Goal: Find specific page/section: Find specific page/section

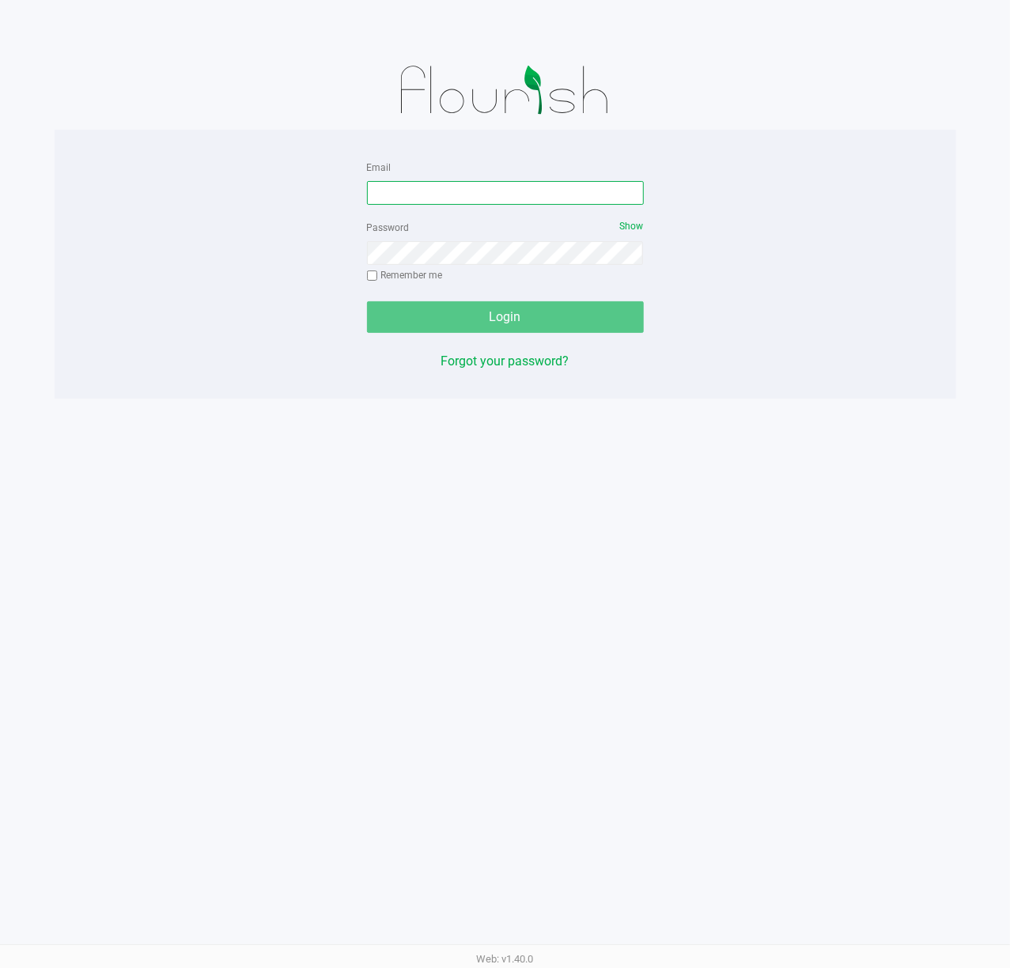
click at [519, 185] on input "Email" at bounding box center [505, 193] width 277 height 24
type input "[EMAIL_ADDRESS][DOMAIN_NAME]"
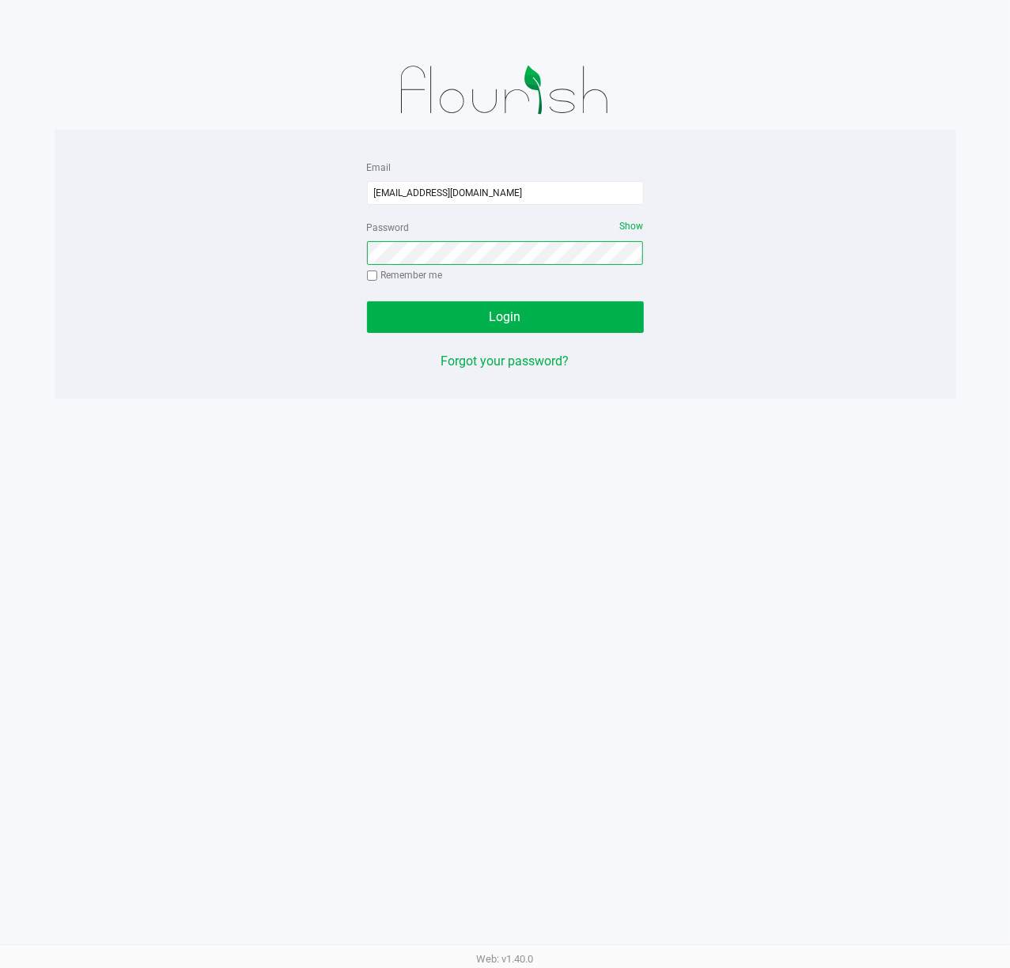
click at [367, 301] on button "Login" at bounding box center [505, 317] width 277 height 32
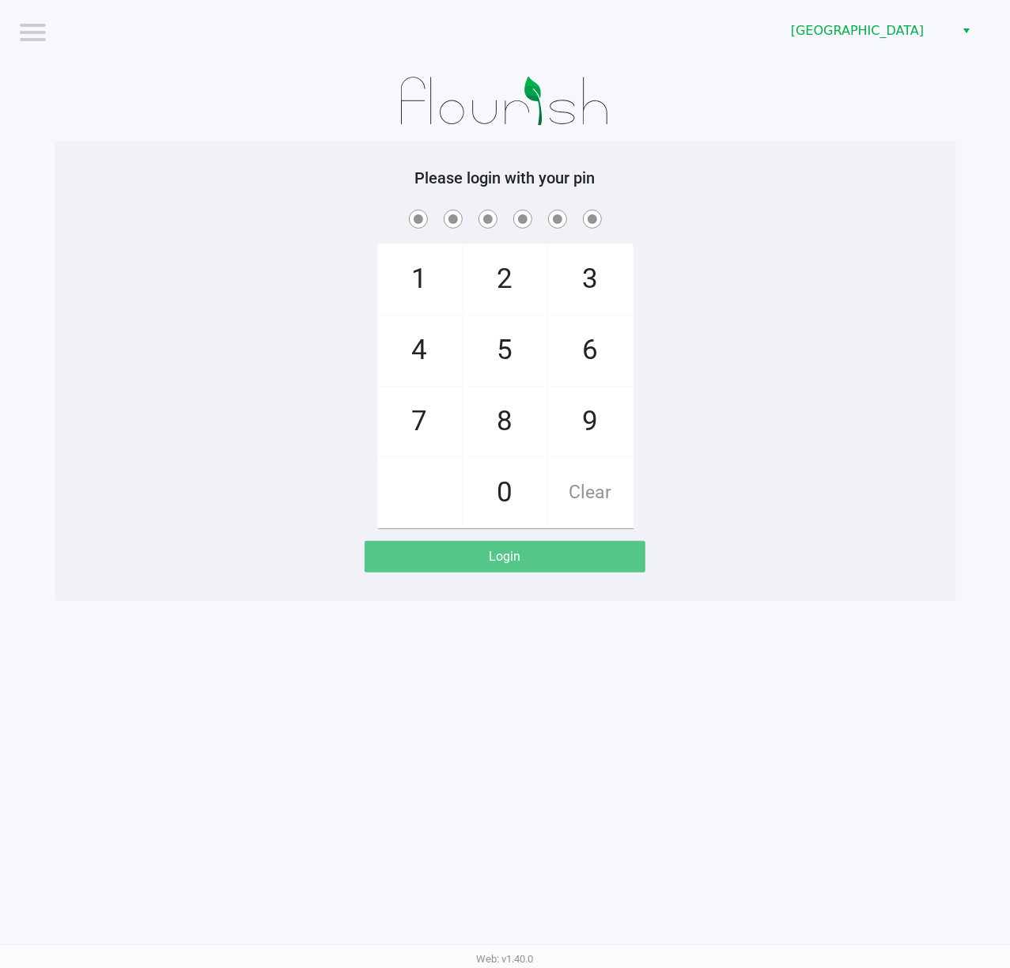
click at [737, 221] on span at bounding box center [505, 218] width 878 height 25
click at [810, 295] on div "1 4 7 2 5 8 0 3 6 9 Clear" at bounding box center [506, 367] width 902 height 322
click at [698, 380] on div "1 4 7 2 5 8 0 3 6 9 Clear" at bounding box center [506, 367] width 902 height 322
checkbox input "true"
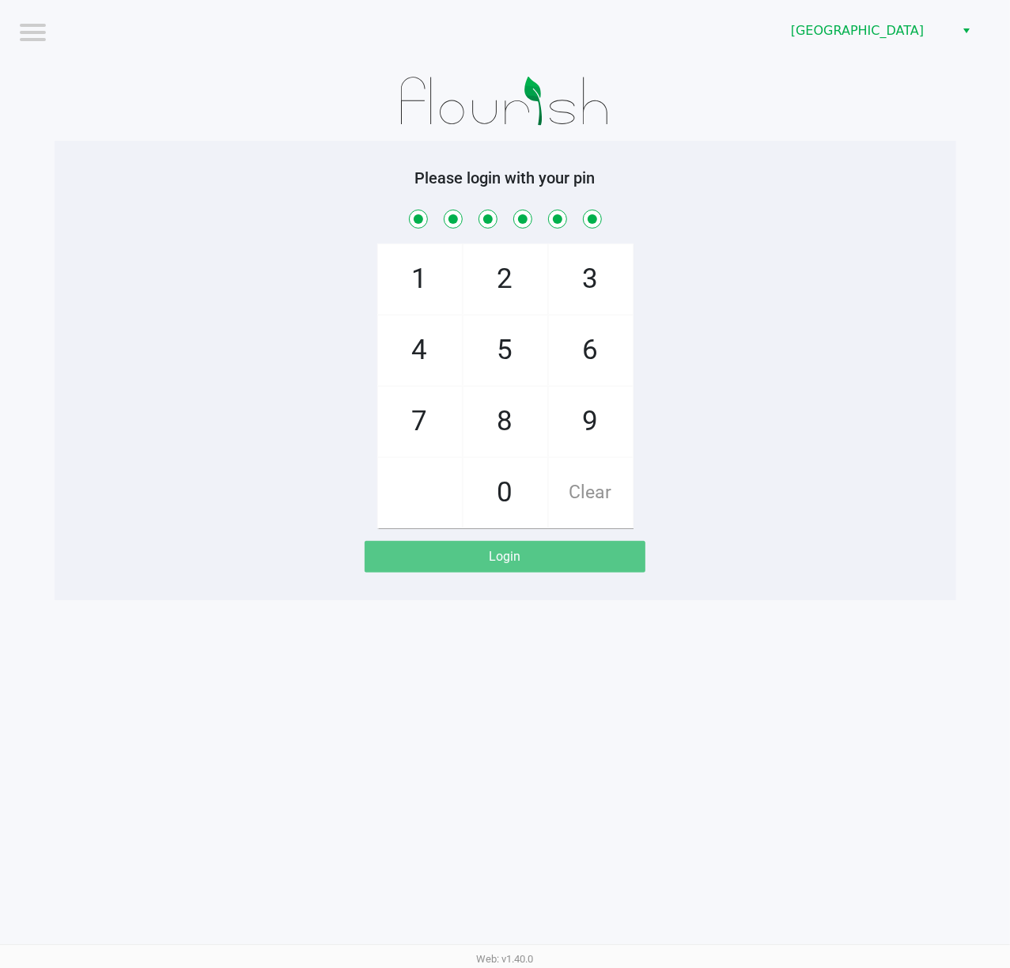
checkbox input "true"
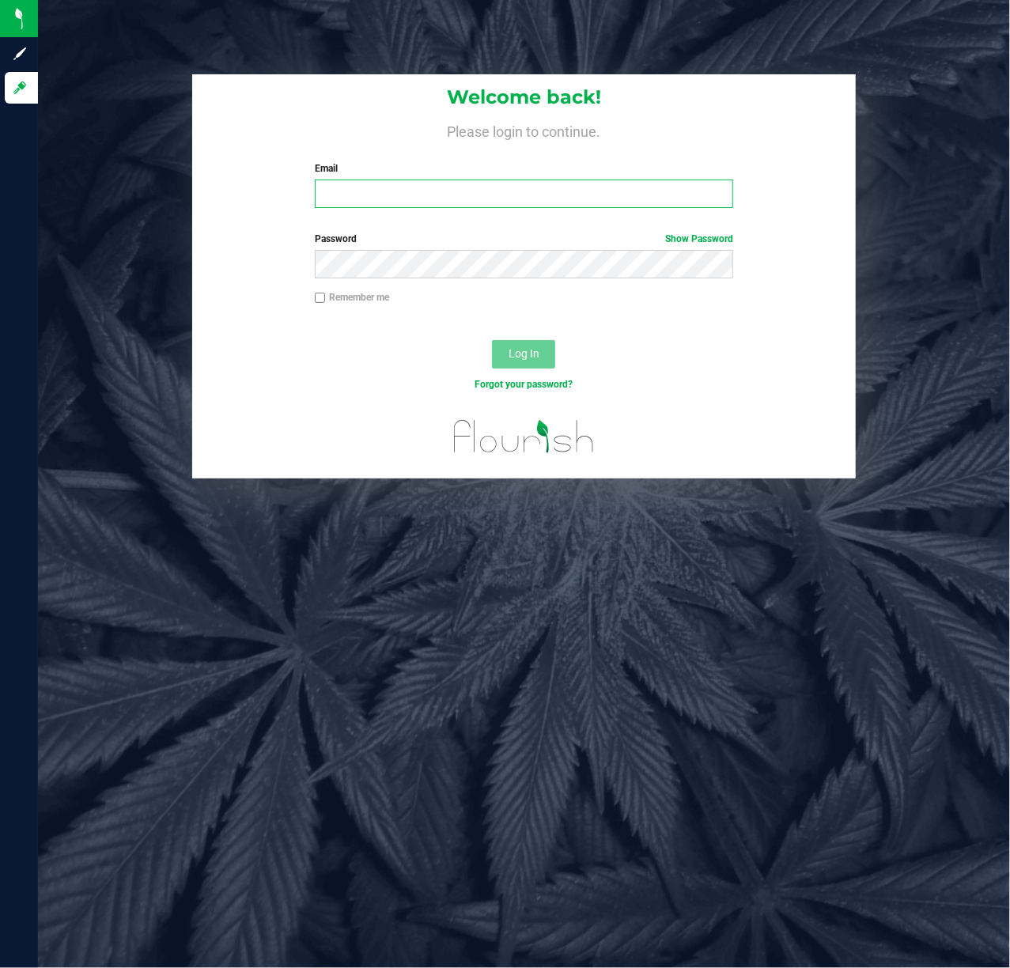
click at [339, 198] on input "Email" at bounding box center [524, 194] width 419 height 28
type input "[EMAIL_ADDRESS][DOMAIN_NAME]"
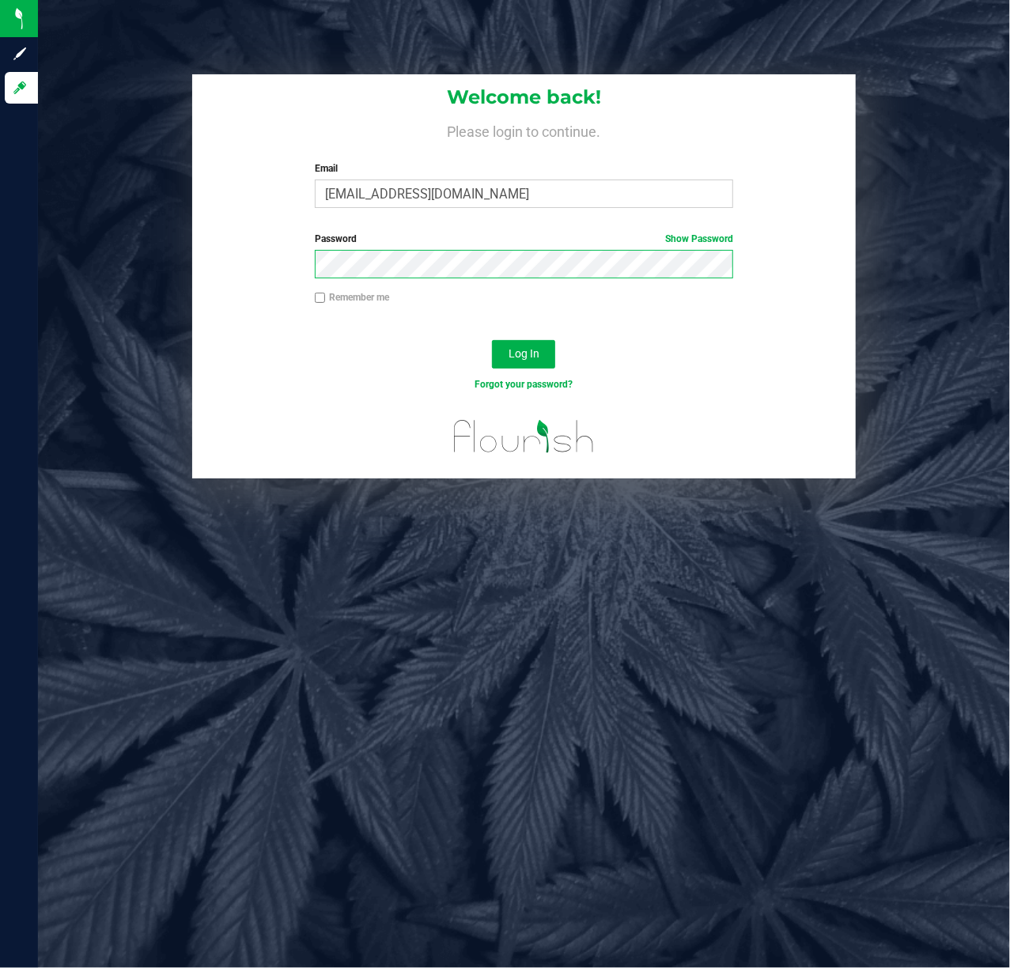
click at [492, 340] on button "Log In" at bounding box center [523, 354] width 63 height 28
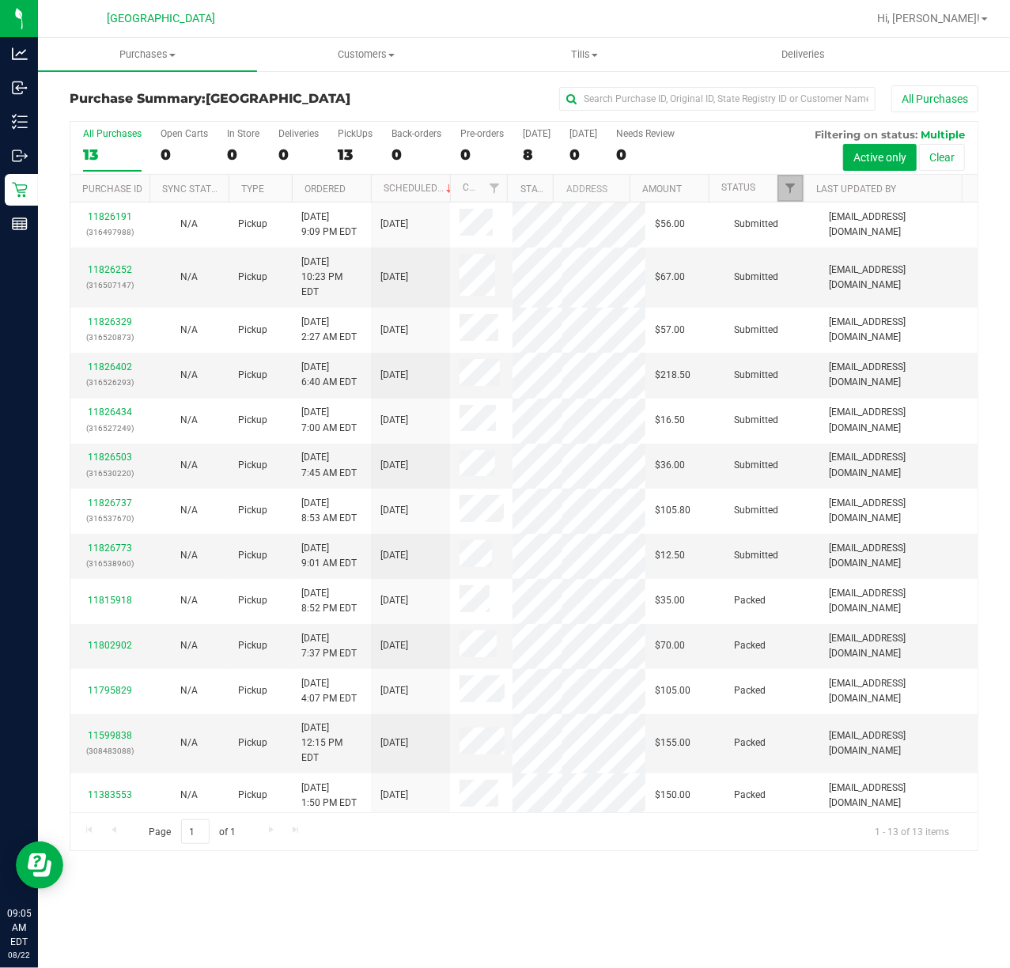
click at [797, 184] on link "Filter" at bounding box center [791, 188] width 26 height 27
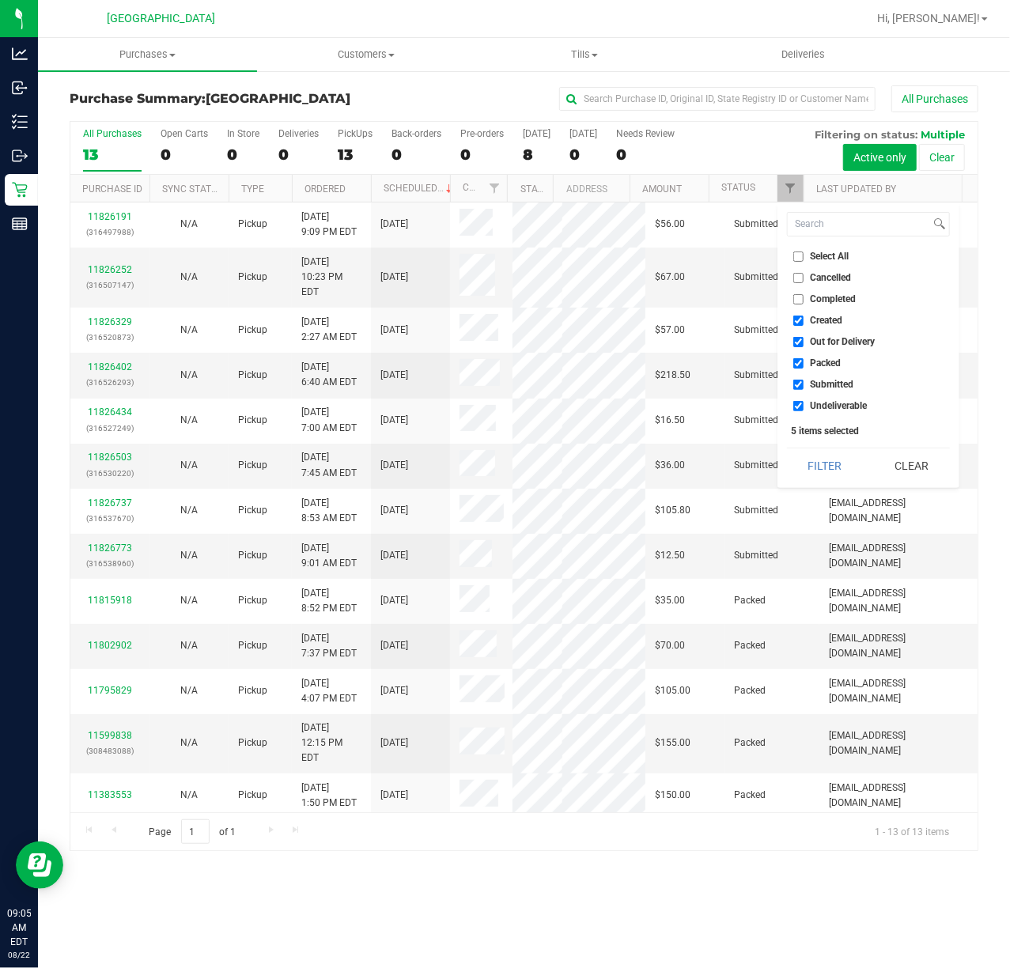
click at [821, 352] on ul "Select All Cancelled Completed Created Out for Delivery Packed Submitted Undeli…" at bounding box center [868, 331] width 163 height 166
click at [826, 364] on span "Packed" at bounding box center [826, 362] width 31 height 9
click at [804, 364] on input "Packed" at bounding box center [798, 363] width 10 height 10
checkbox input "false"
click at [838, 456] on button "Filter" at bounding box center [825, 465] width 76 height 35
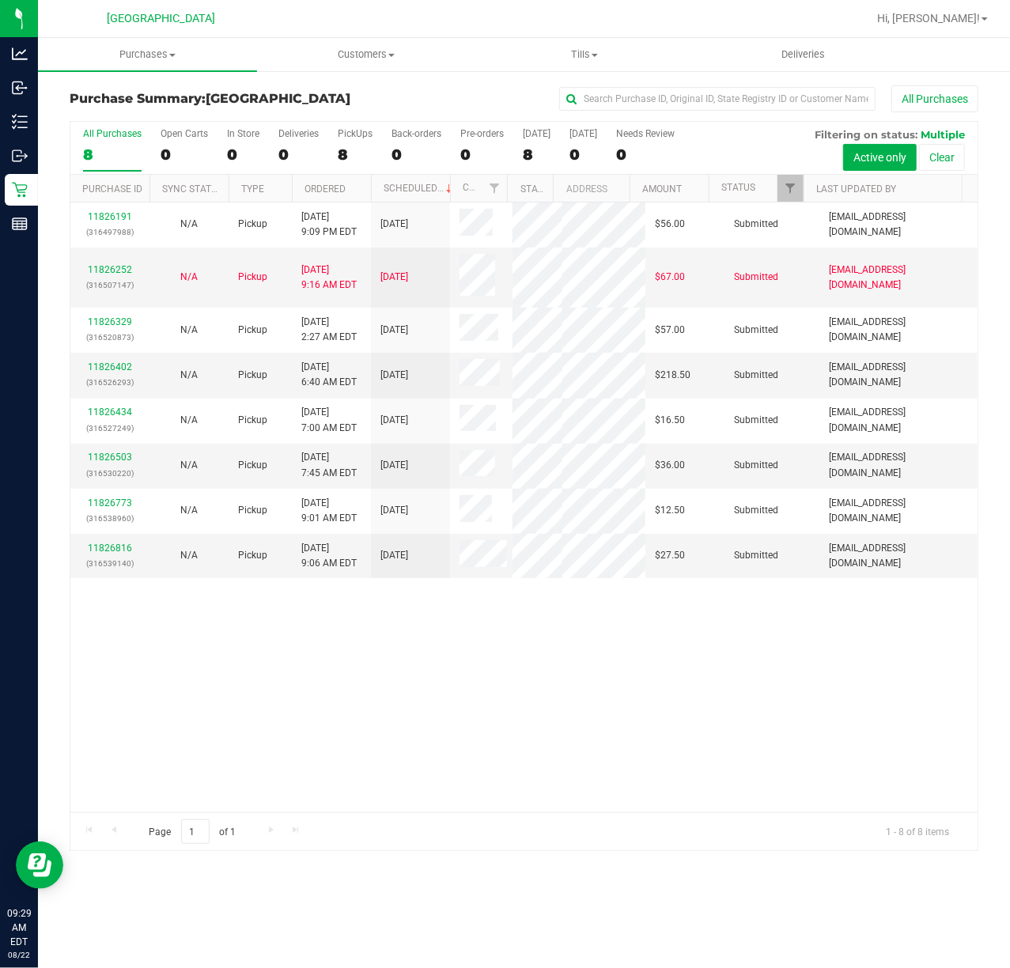
click at [301, 662] on div "11826191 (316497988) N/A Pickup 8/21/2025 9:09 PM EDT 8/22/2025 $56.00 Submitte…" at bounding box center [523, 507] width 907 height 610
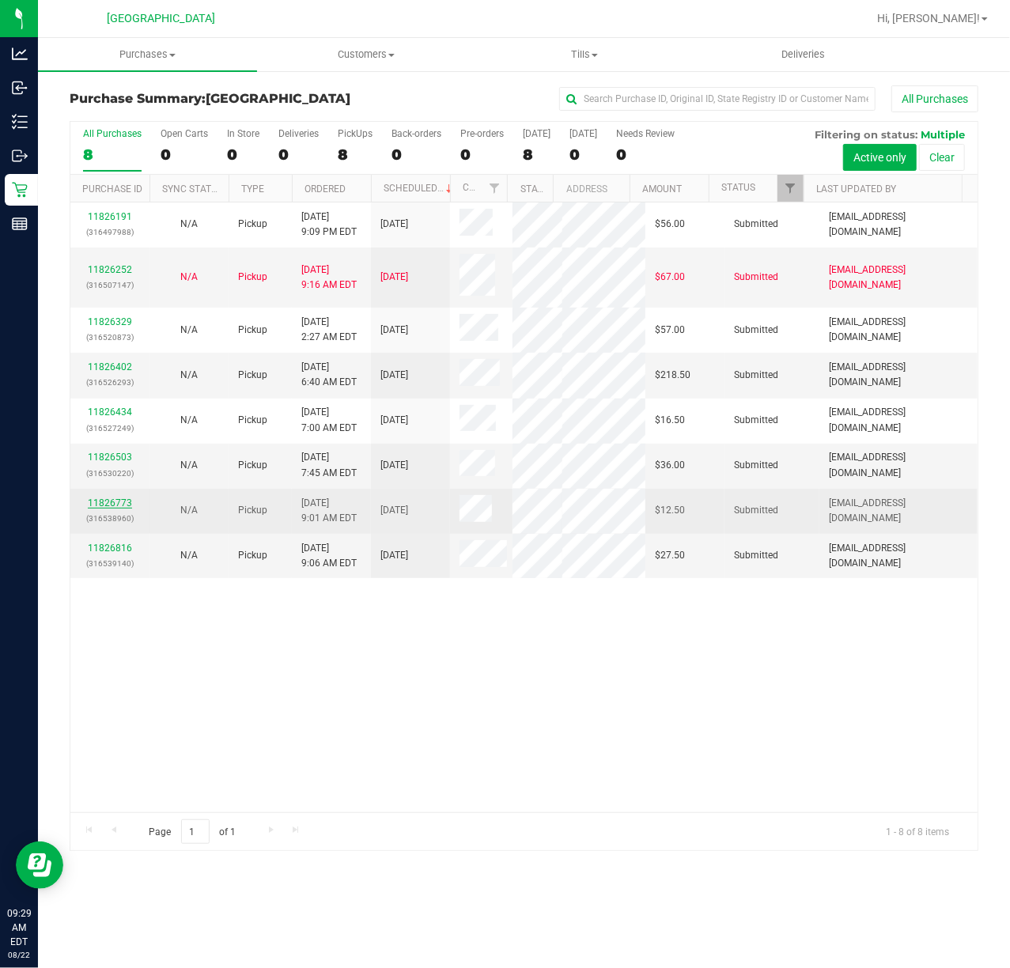
click at [108, 498] on link "11826773" at bounding box center [110, 503] width 44 height 11
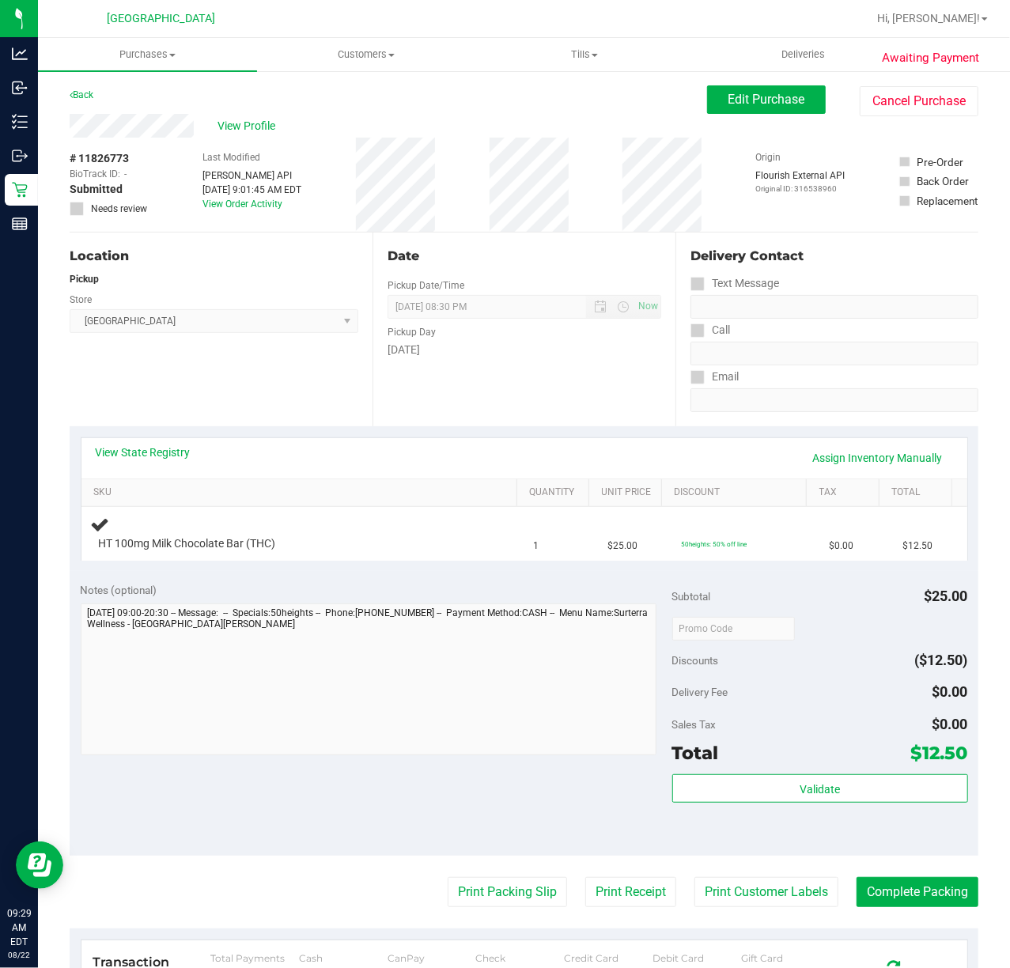
click at [182, 388] on div "Location Pickup Store Port St. Lucie WC Select Store Bonita Springs WC Boynton …" at bounding box center [221, 330] width 303 height 194
click at [171, 441] on div "View State Registry Assign Inventory Manually" at bounding box center [524, 458] width 886 height 40
click at [172, 454] on link "View State Registry" at bounding box center [143, 453] width 95 height 16
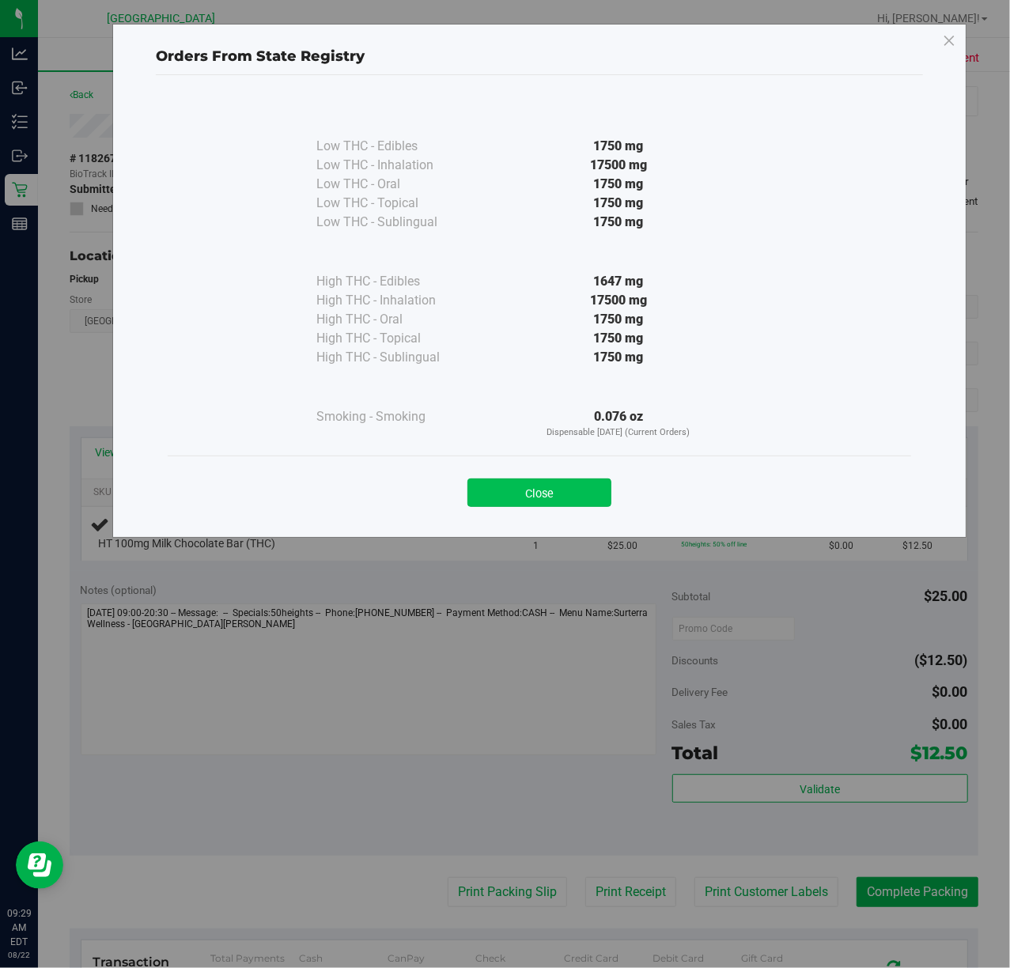
click at [551, 483] on button "Close" at bounding box center [539, 493] width 144 height 28
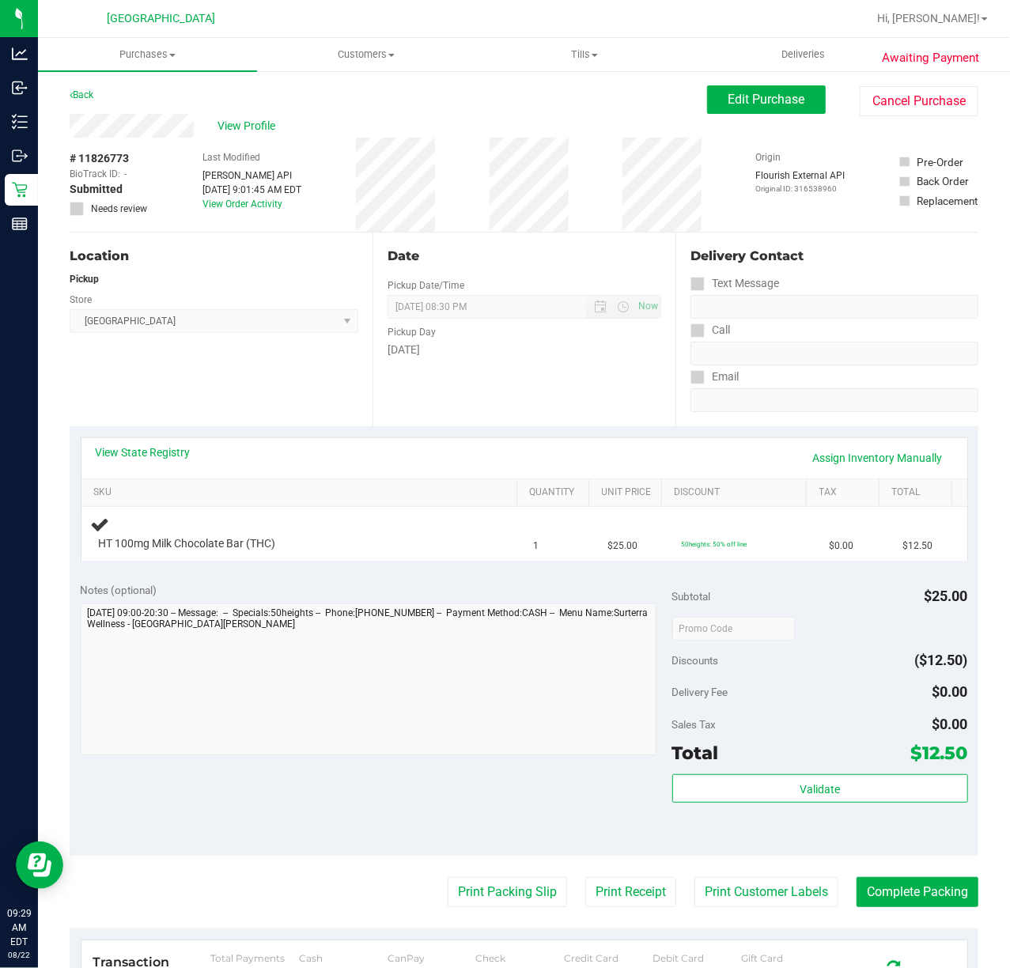
click at [409, 375] on div "Date Pickup Date/Time 08/22/2025 Now 08/22/2025 08:30 PM Now Pickup Day Friday" at bounding box center [524, 330] width 303 height 194
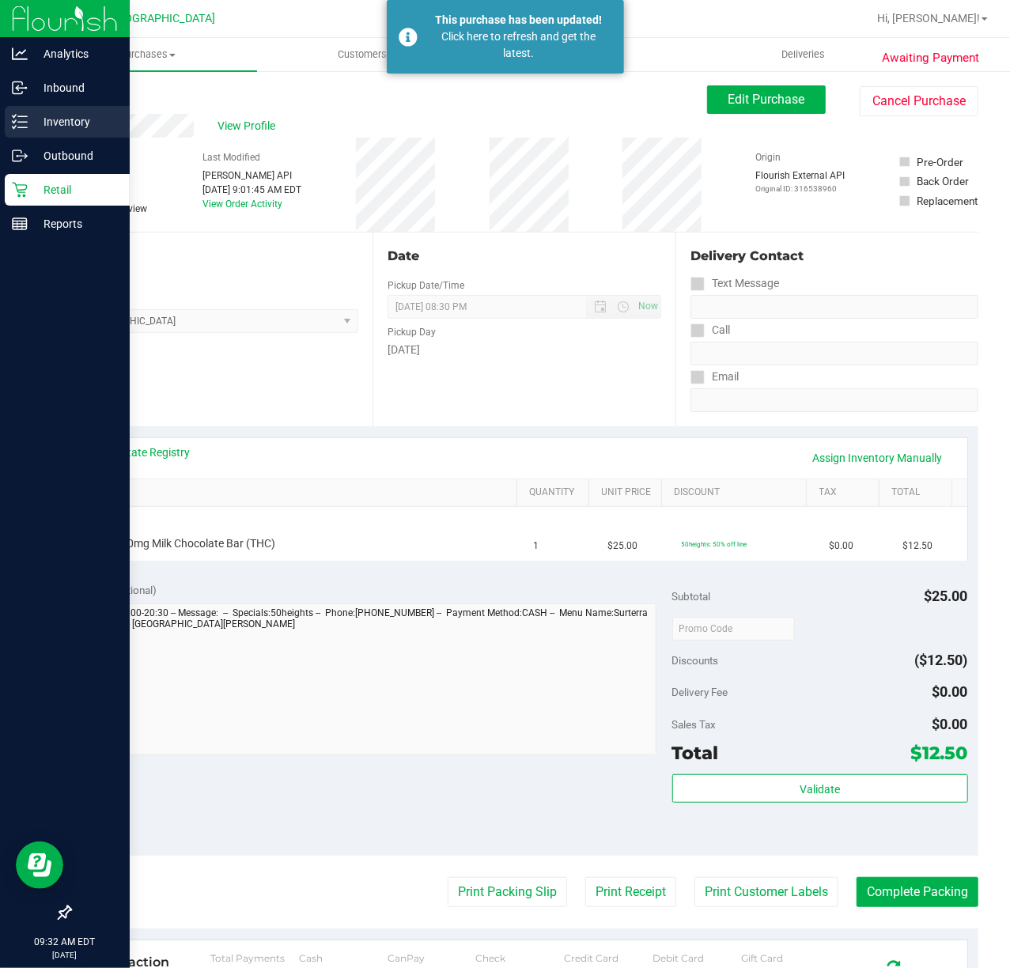
click at [57, 112] on p "Inventory" at bounding box center [75, 121] width 95 height 19
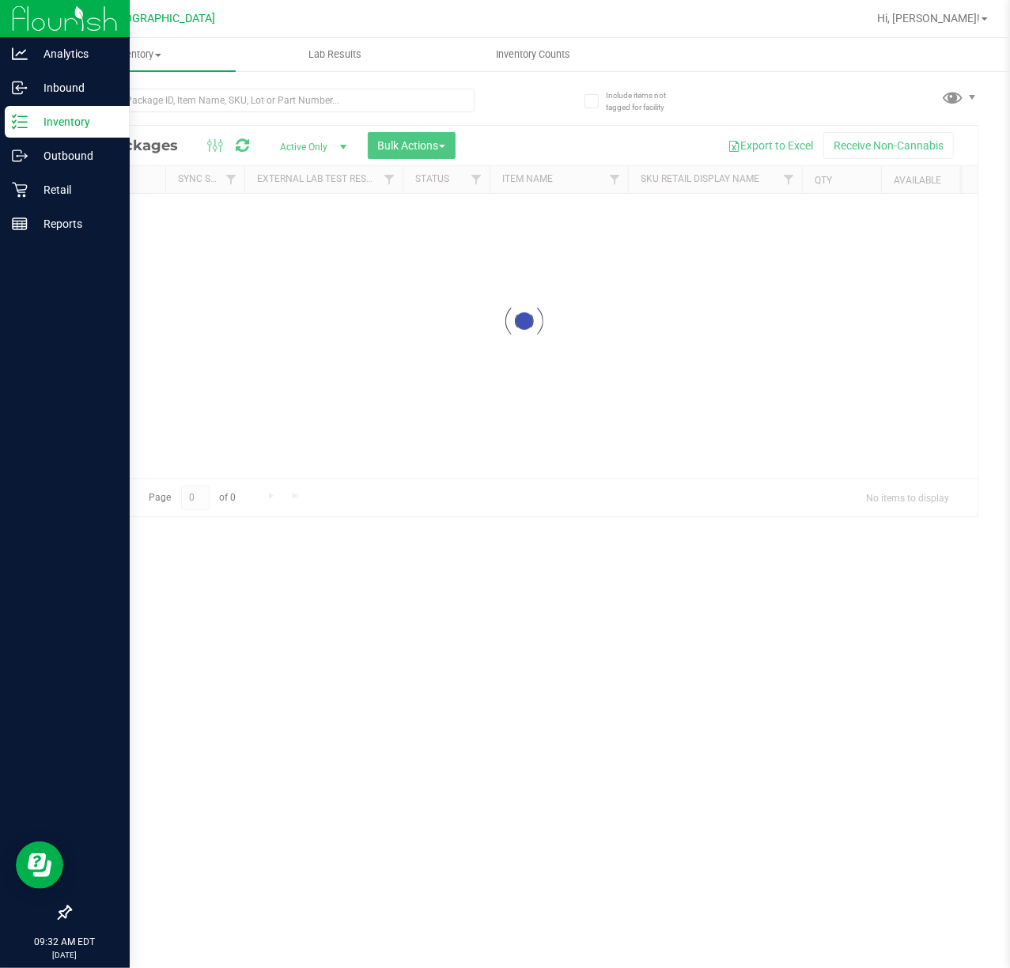
click at [60, 119] on p "Inventory" at bounding box center [75, 121] width 95 height 19
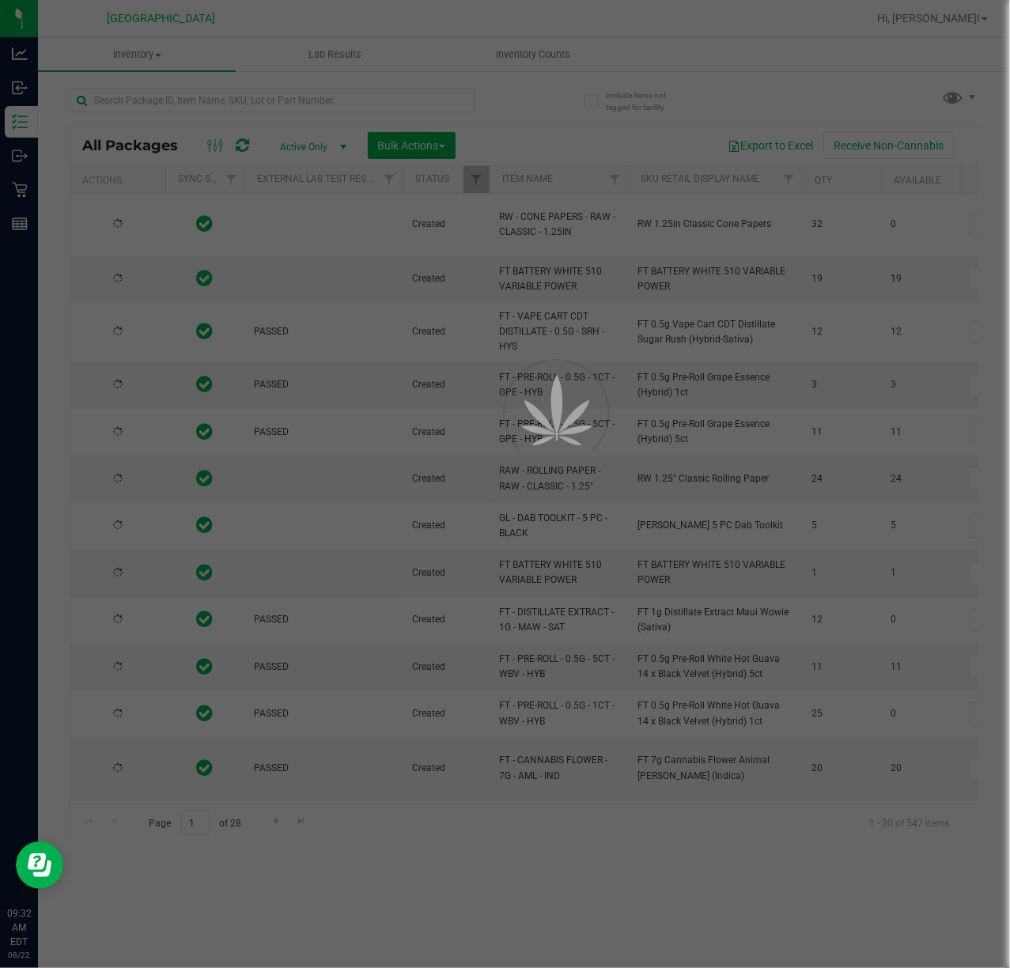
click at [331, 100] on div at bounding box center [505, 484] width 1010 height 968
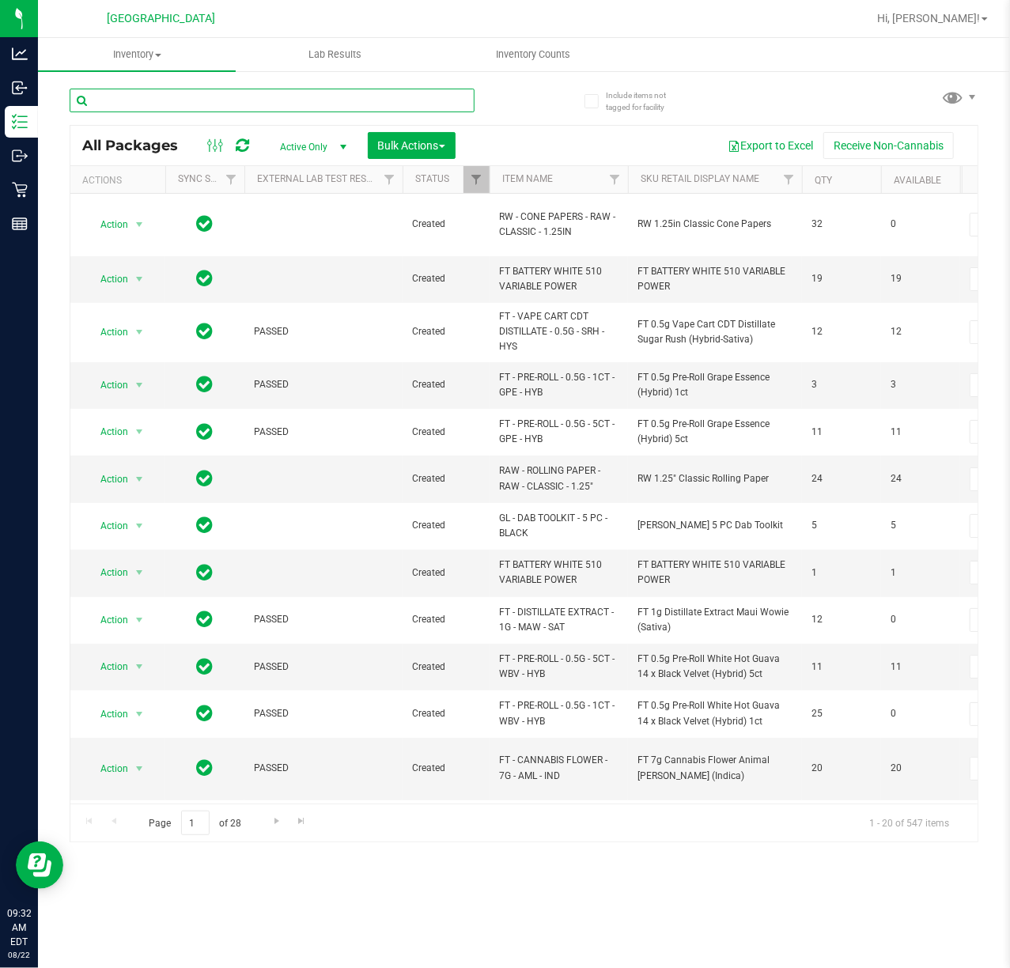
click at [331, 100] on input "text" at bounding box center [272, 101] width 405 height 24
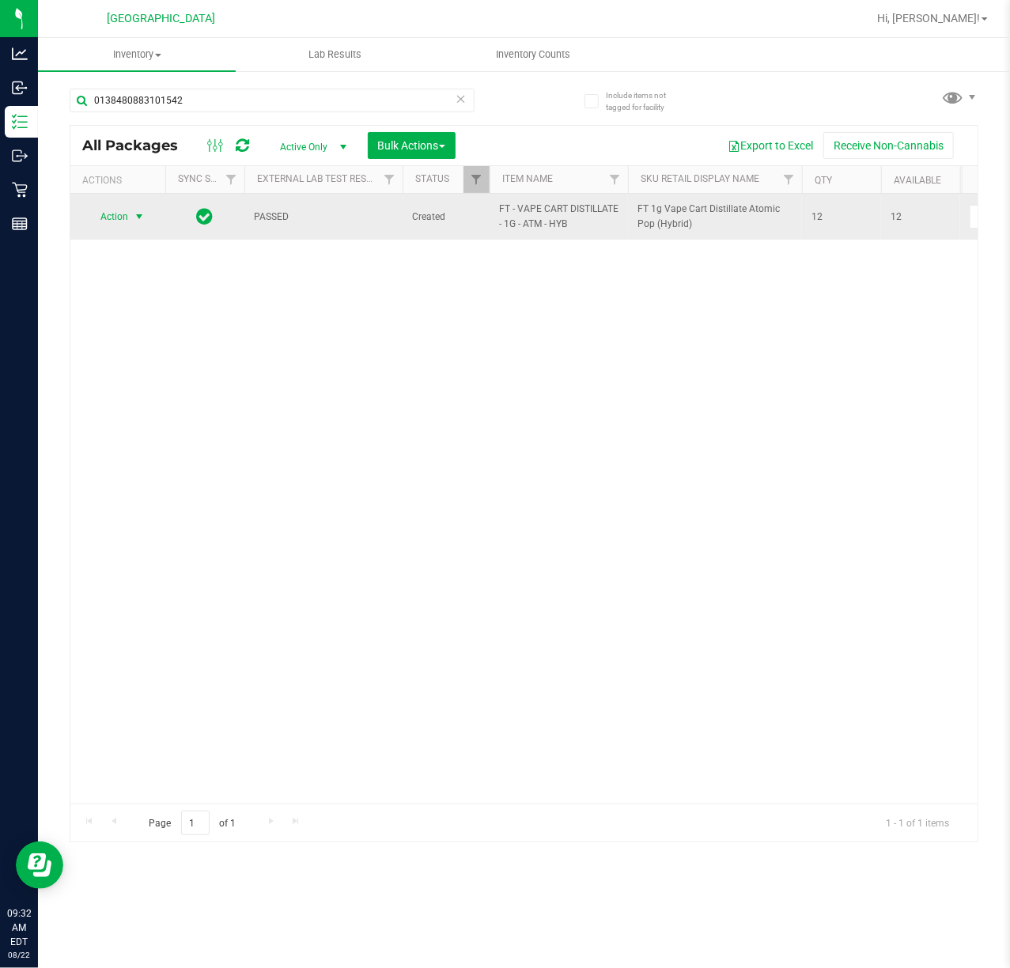
click at [133, 210] on span "select" at bounding box center [139, 216] width 13 height 13
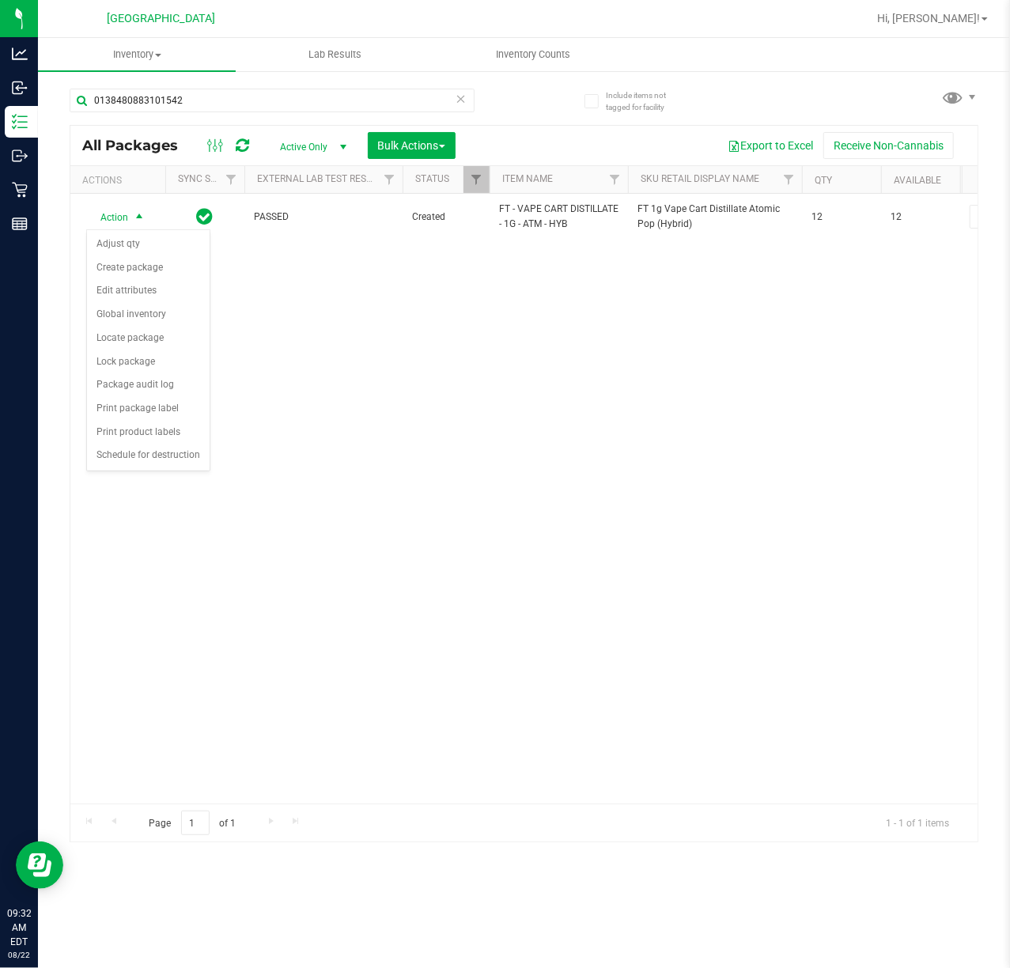
click at [481, 330] on div "Action Action Adjust qty Create package Edit attributes Global inventory Locate…" at bounding box center [523, 499] width 907 height 610
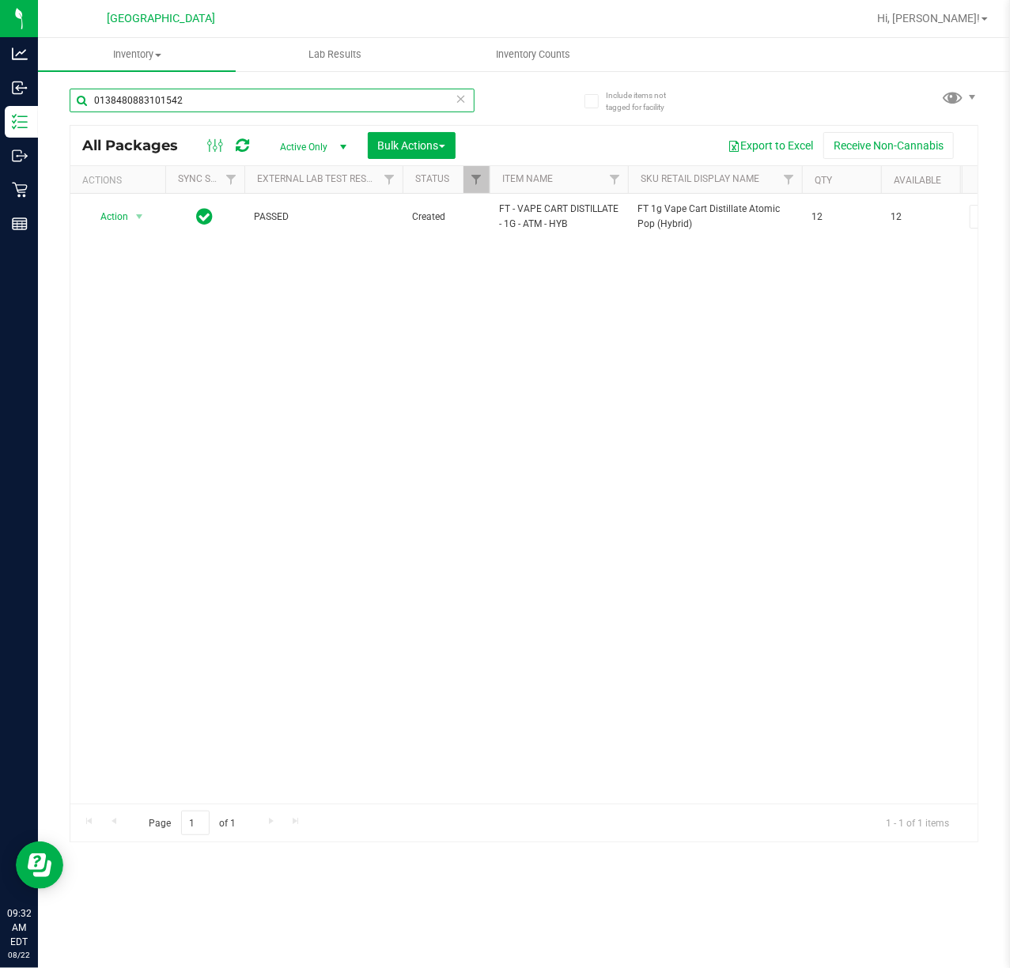
click at [214, 104] on input "0138480883101542" at bounding box center [272, 101] width 405 height 24
click at [220, 101] on input "7356239754904899" at bounding box center [272, 101] width 405 height 24
click at [218, 100] on input "7356239754904899" at bounding box center [272, 101] width 405 height 24
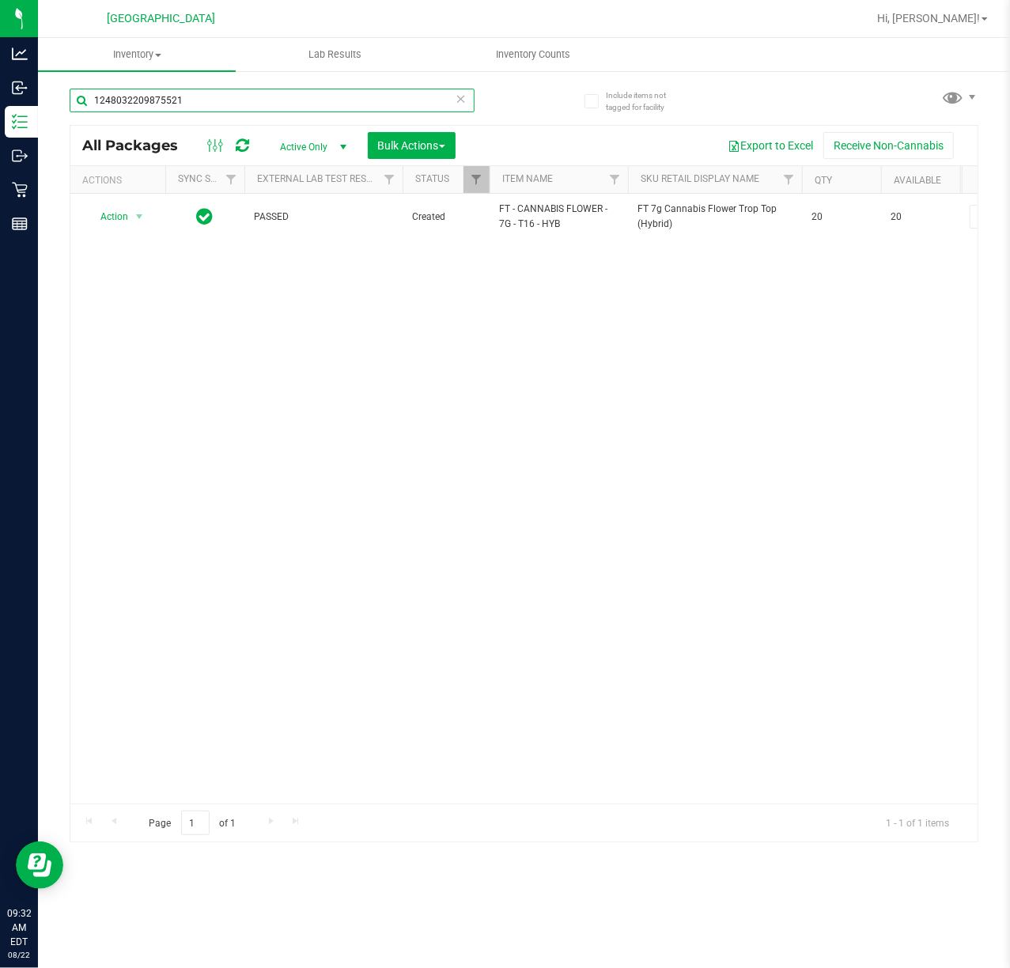
click at [209, 102] on input "1248032209875521" at bounding box center [272, 101] width 405 height 24
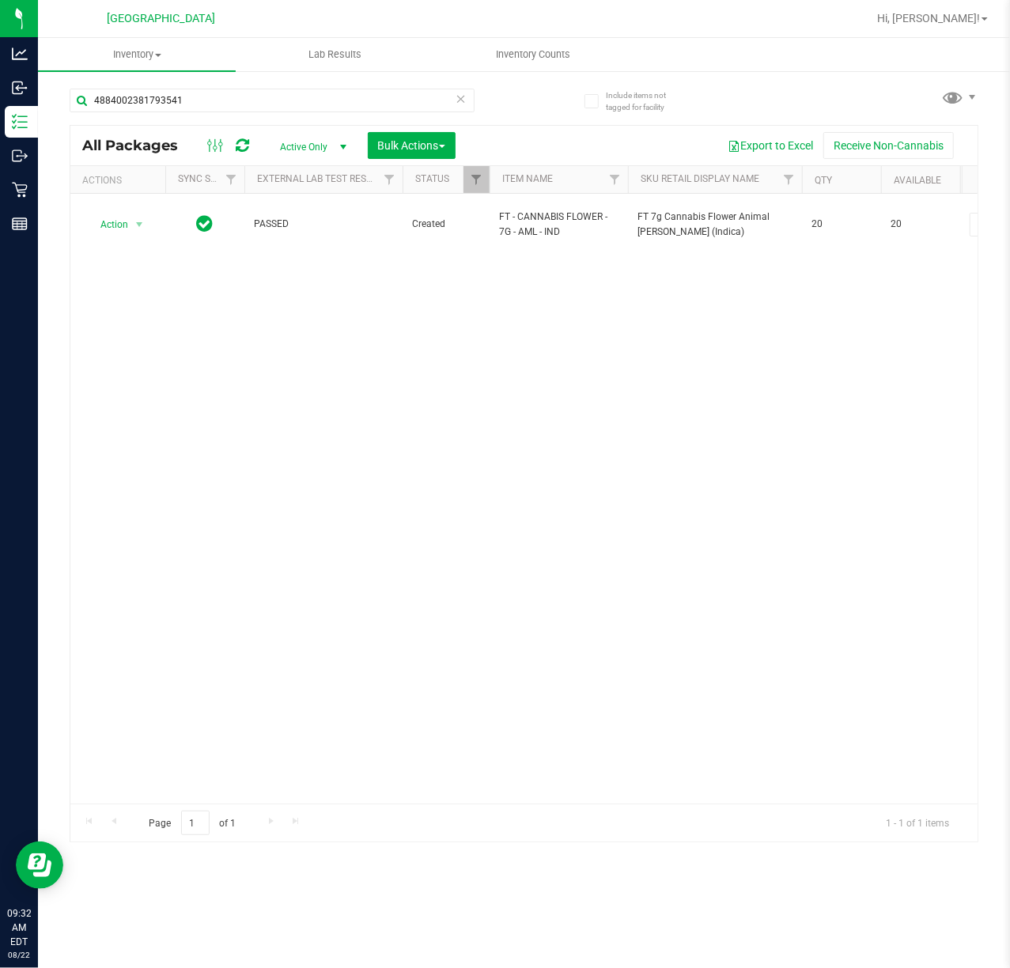
click at [240, 81] on div "4884002381793541" at bounding box center [297, 99] width 455 height 51
click at [235, 98] on input "4884002381793541" at bounding box center [272, 101] width 405 height 24
drag, startPoint x: 312, startPoint y: 100, endPoint x: -283, endPoint y: 115, distance: 595.0
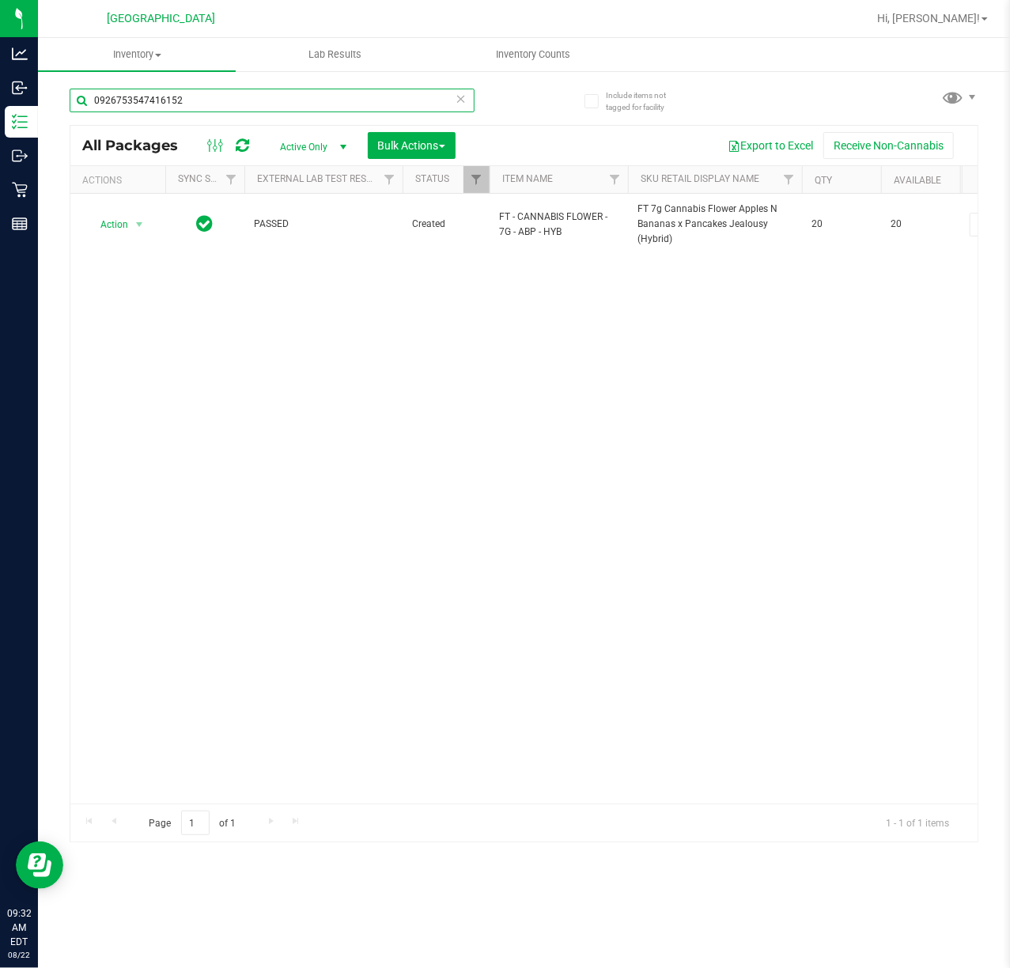
click at [0, 115] on html "Analytics Inbound Inventory Outbound Retail Reports 09:32 AM EDT 08/22/2025 08/…" at bounding box center [505, 484] width 1010 height 968
type input "\"
